Goal: Task Accomplishment & Management: Complete application form

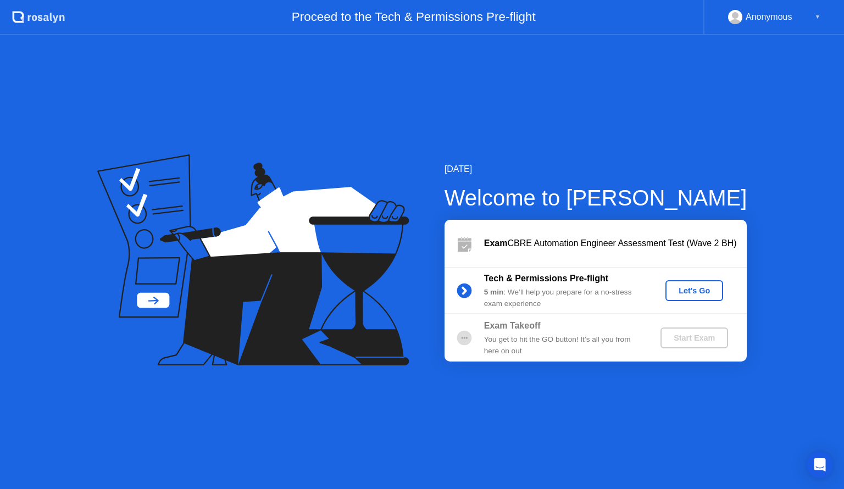
click at [689, 292] on div "Let's Go" at bounding box center [694, 290] width 49 height 9
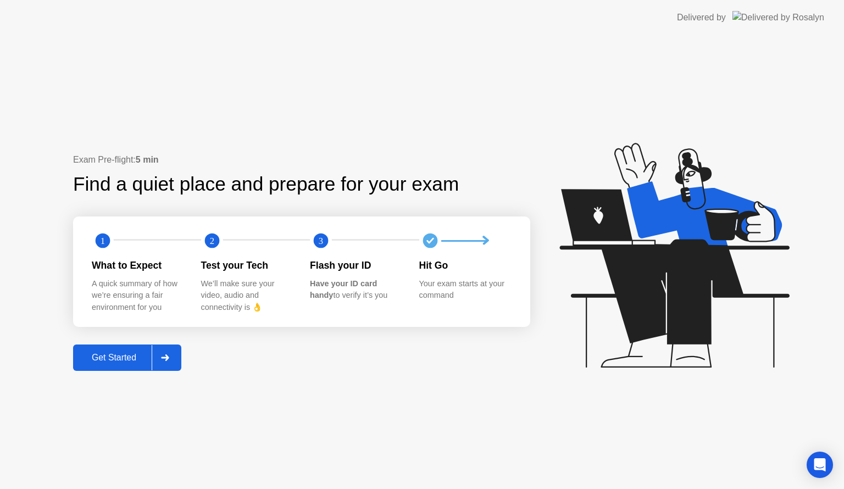
click at [114, 358] on div "Get Started" at bounding box center [113, 358] width 75 height 10
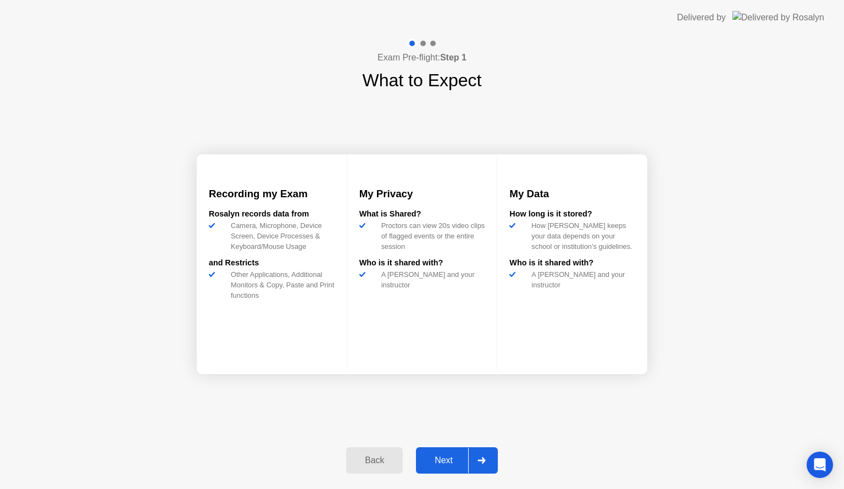
click at [441, 458] on div "Next" at bounding box center [443, 461] width 49 height 10
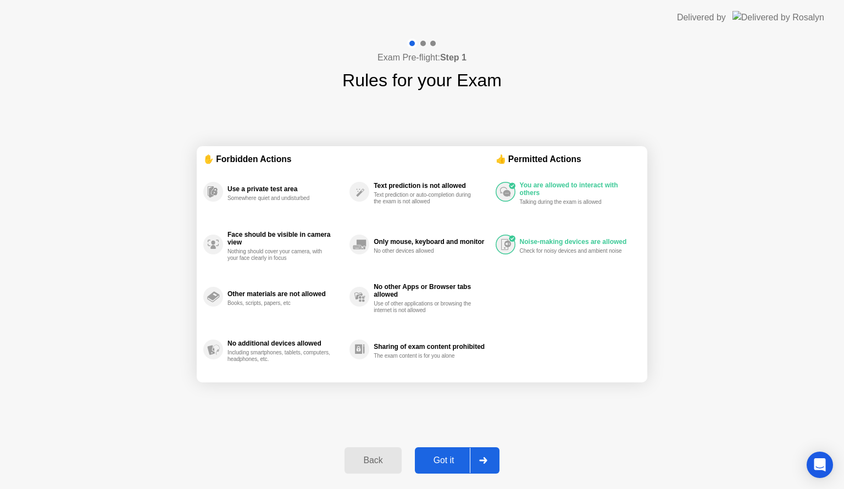
click at [442, 459] on div "Got it" at bounding box center [444, 461] width 52 height 10
select select "**********"
select select "*******"
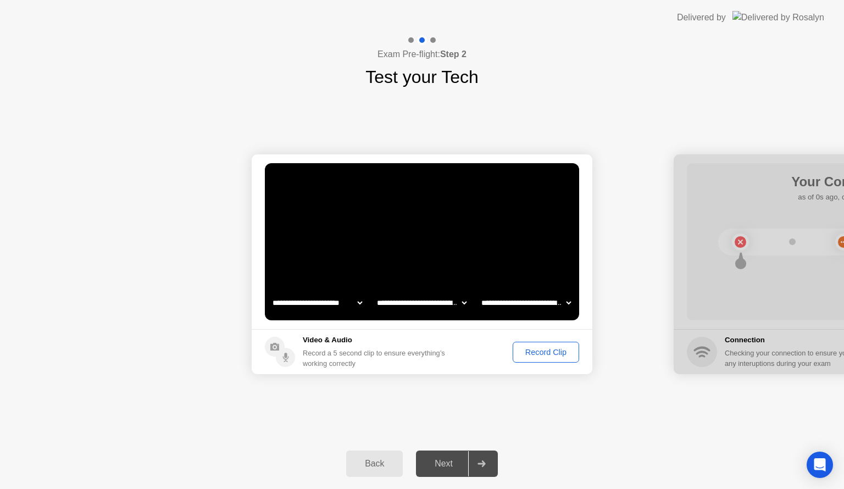
click at [529, 353] on div "Record Clip" at bounding box center [546, 352] width 59 height 9
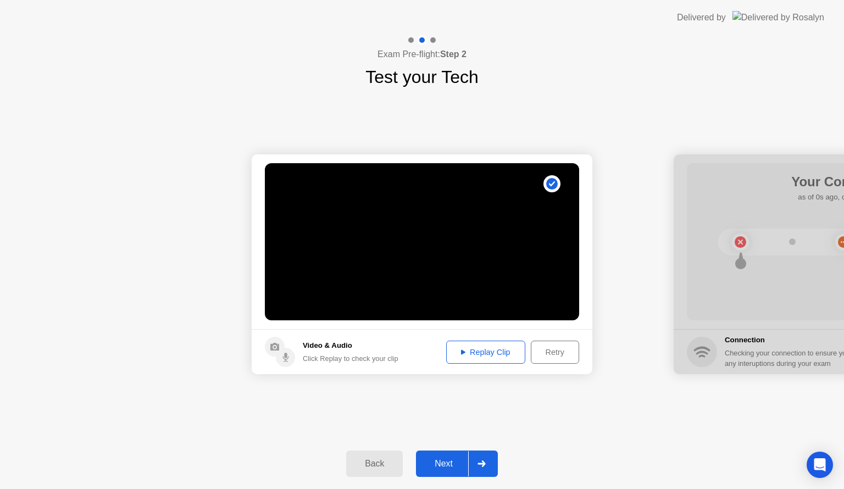
click at [483, 351] on div "Replay Clip" at bounding box center [485, 352] width 71 height 9
click at [444, 463] on div "Next" at bounding box center [443, 464] width 49 height 10
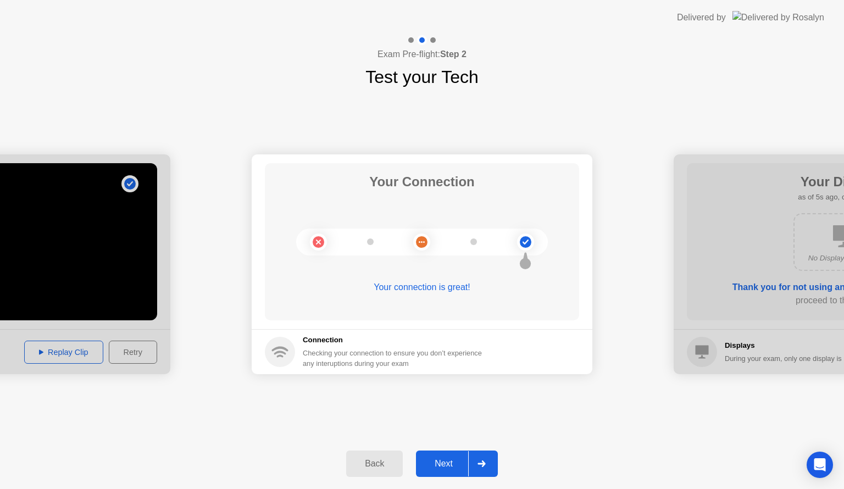
click at [446, 464] on div "Next" at bounding box center [443, 464] width 49 height 10
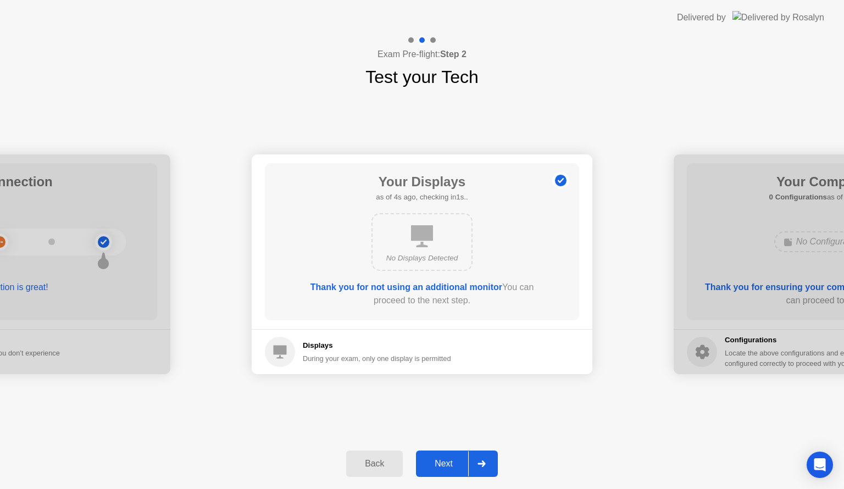
click at [445, 463] on div "Next" at bounding box center [443, 464] width 49 height 10
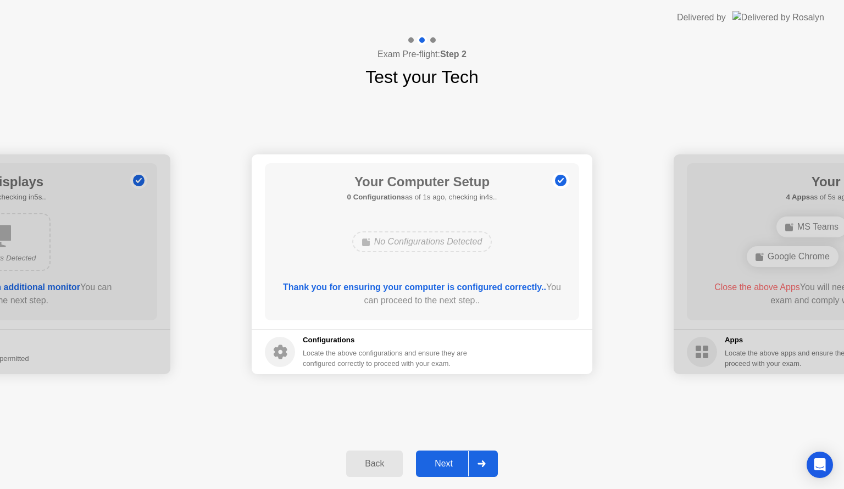
click at [447, 463] on div "Next" at bounding box center [443, 464] width 49 height 10
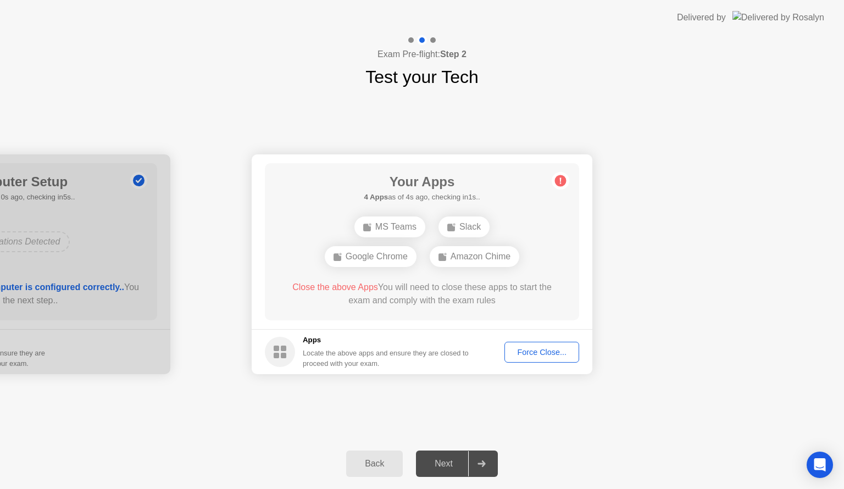
click at [542, 354] on div "Force Close..." at bounding box center [541, 352] width 67 height 9
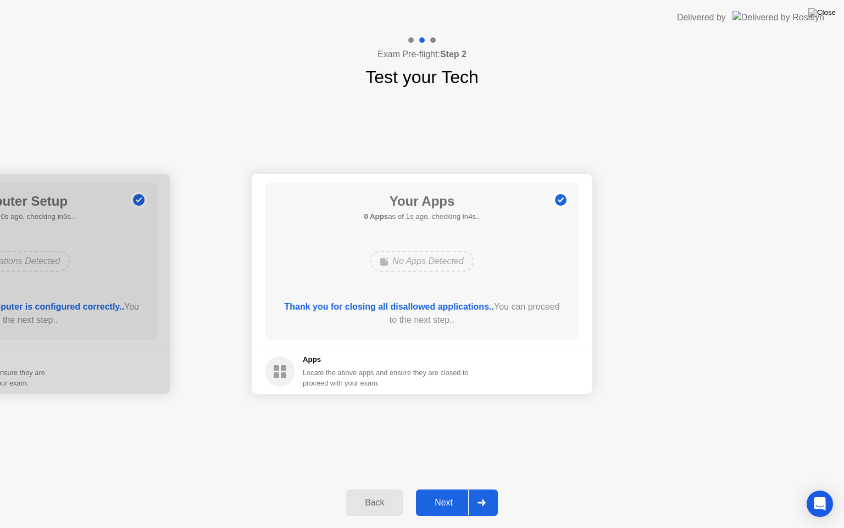
click at [446, 489] on div "Next" at bounding box center [443, 502] width 49 height 10
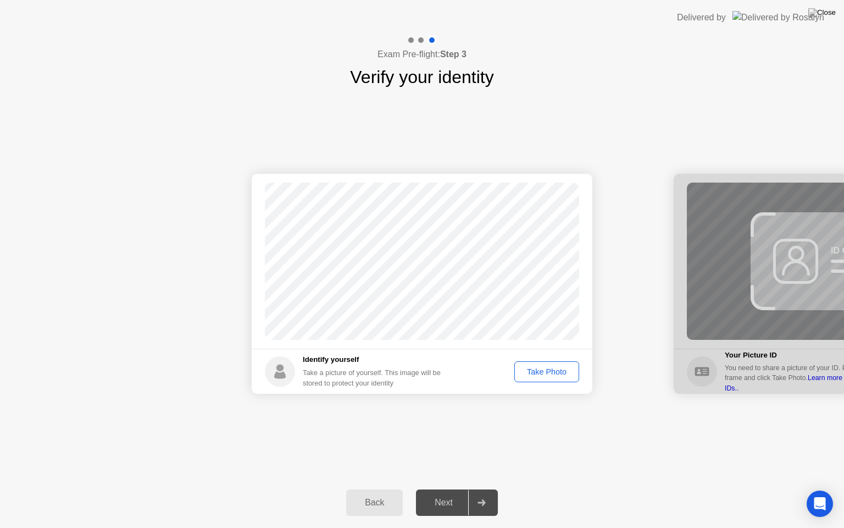
click at [545, 369] on div "Take Photo" at bounding box center [546, 371] width 57 height 9
click at [450, 489] on div "Next" at bounding box center [443, 502] width 49 height 10
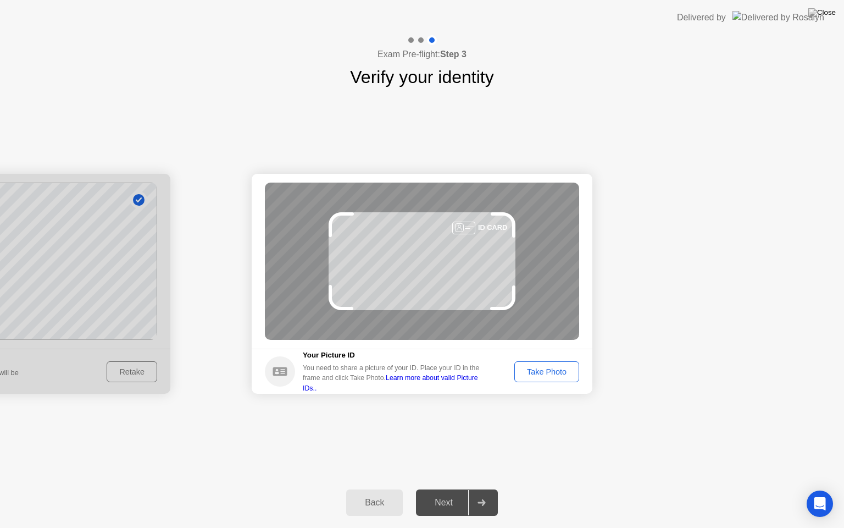
click at [547, 371] on div "Take Photo" at bounding box center [546, 371] width 57 height 9
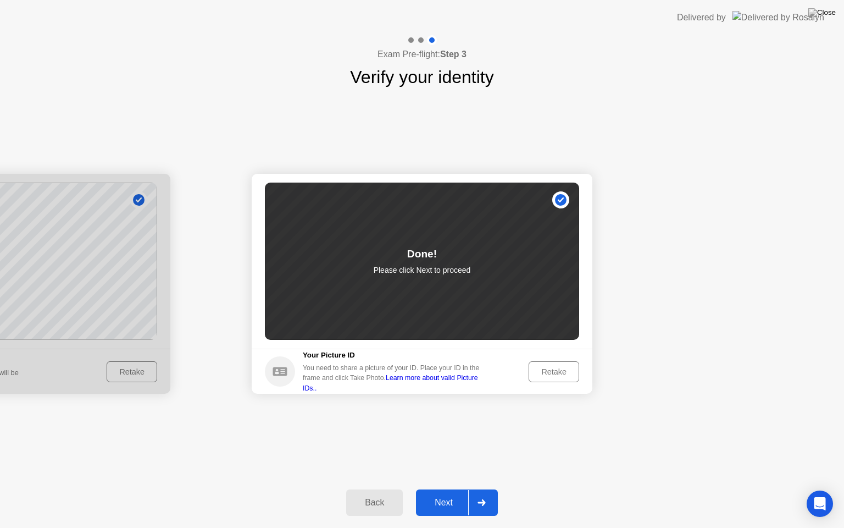
click at [444, 489] on div "Next" at bounding box center [443, 502] width 49 height 10
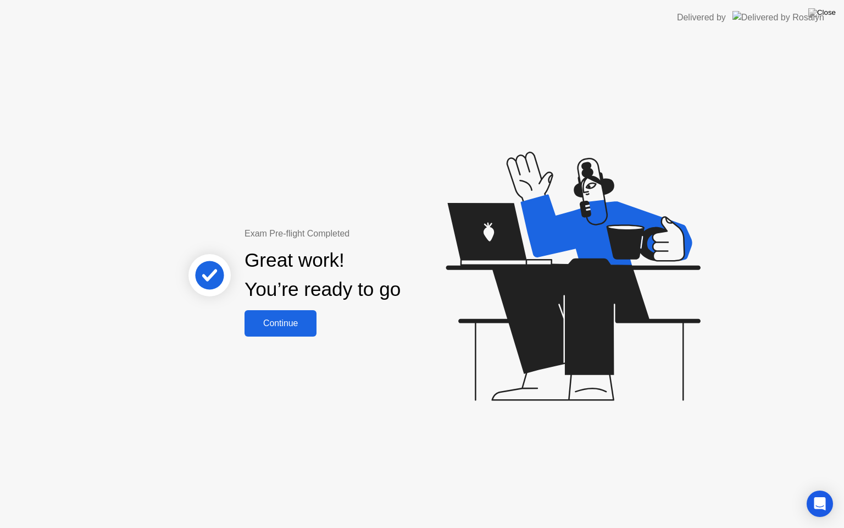
click at [278, 325] on div "Continue" at bounding box center [280, 323] width 65 height 10
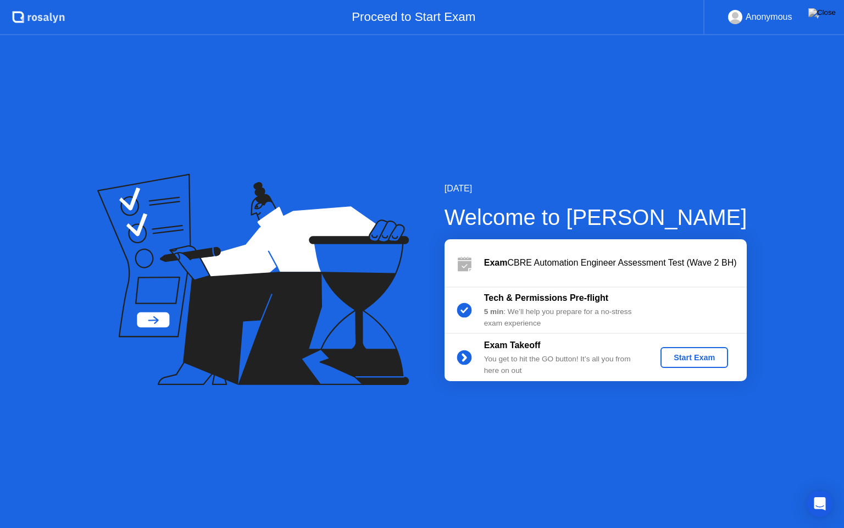
click at [694, 357] on div "Start Exam" at bounding box center [694, 357] width 59 height 9
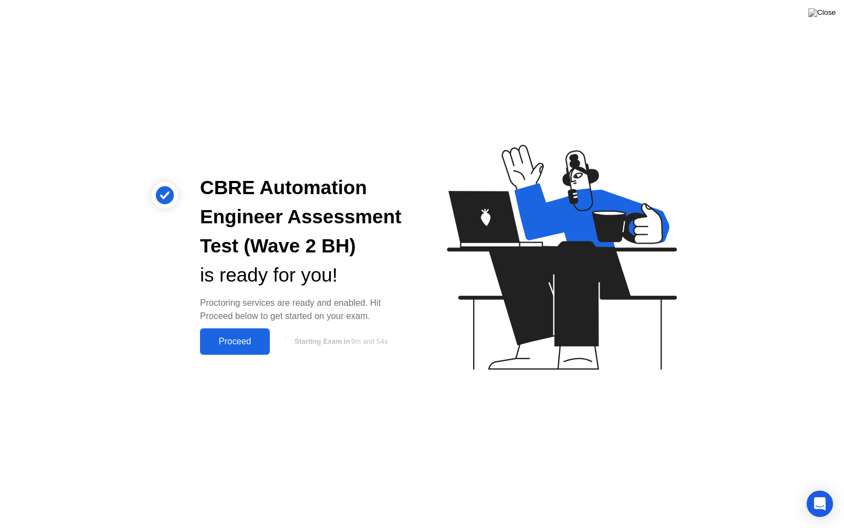
click at [234, 339] on div "Proceed" at bounding box center [234, 341] width 63 height 10
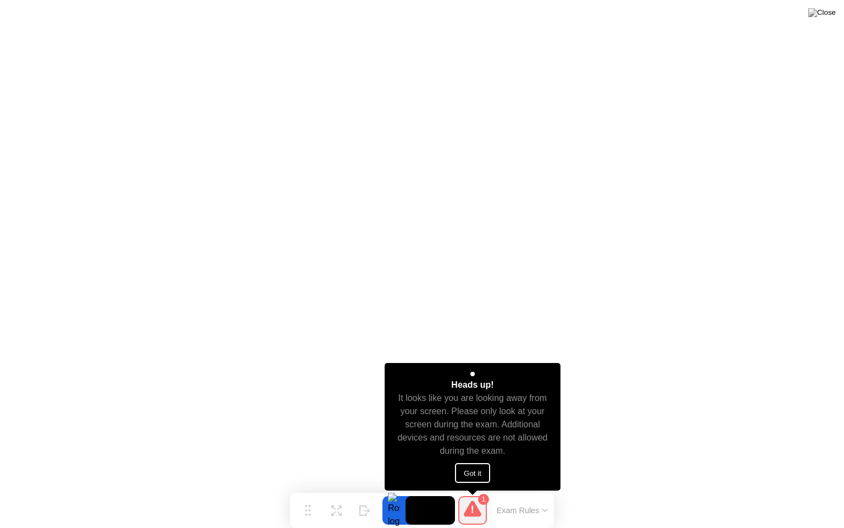
click at [473, 470] on button "Got it" at bounding box center [472, 473] width 35 height 20
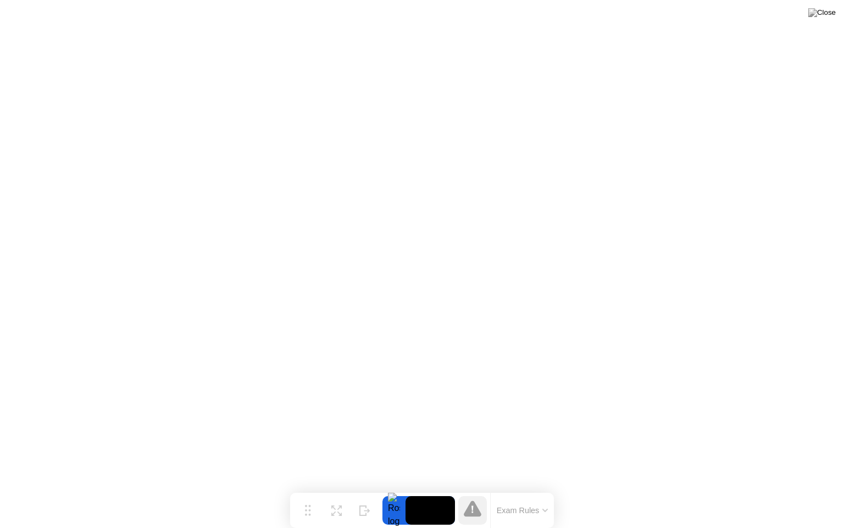
click at [539, 489] on button "Exam Rules" at bounding box center [523, 510] width 58 height 10
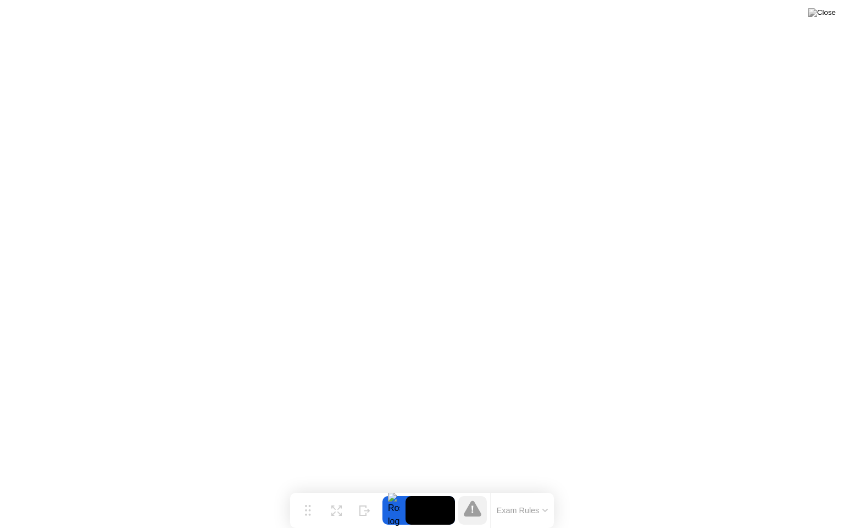
click at [426, 489] on video at bounding box center [430, 510] width 49 height 29
click at [309, 489] on circle at bounding box center [309, 510] width 2 height 2
click at [435, 489] on video at bounding box center [430, 510] width 49 height 29
click at [471, 489] on icon at bounding box center [473, 508] width 18 height 16
click at [829, 14] on img at bounding box center [821, 12] width 27 height 9
